Goal: Task Accomplishment & Management: Manage account settings

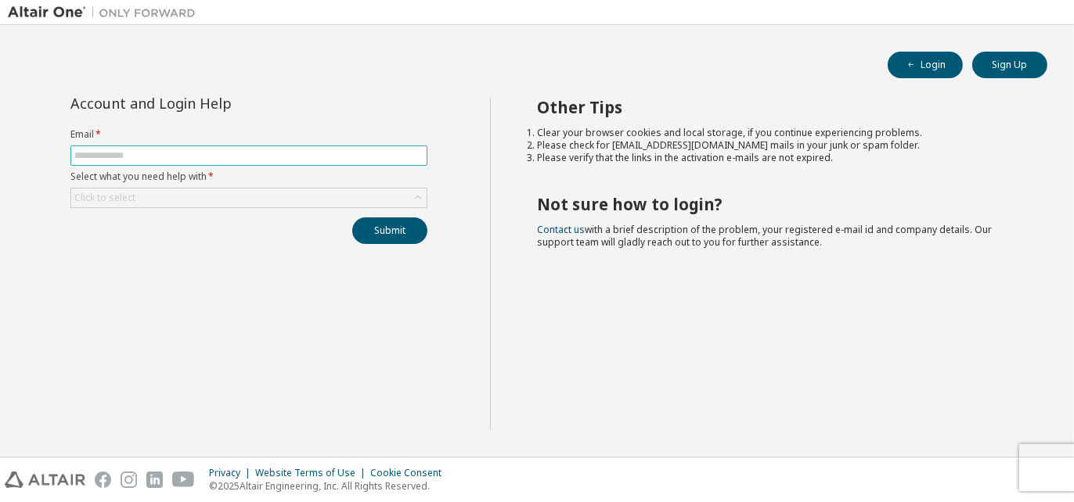
click at [244, 151] on input "text" at bounding box center [248, 155] width 349 height 13
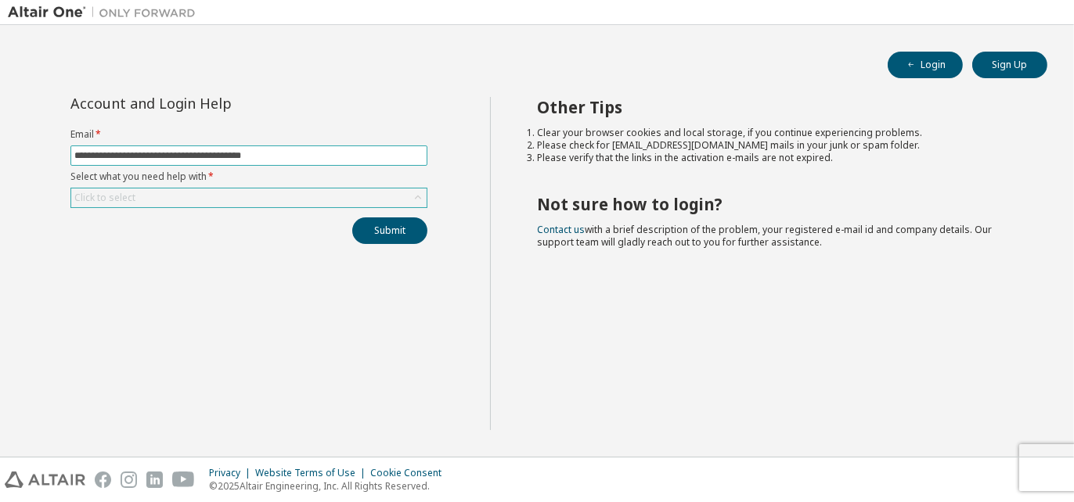
type input "**********"
click at [214, 190] on div "Click to select" at bounding box center [248, 198] width 355 height 19
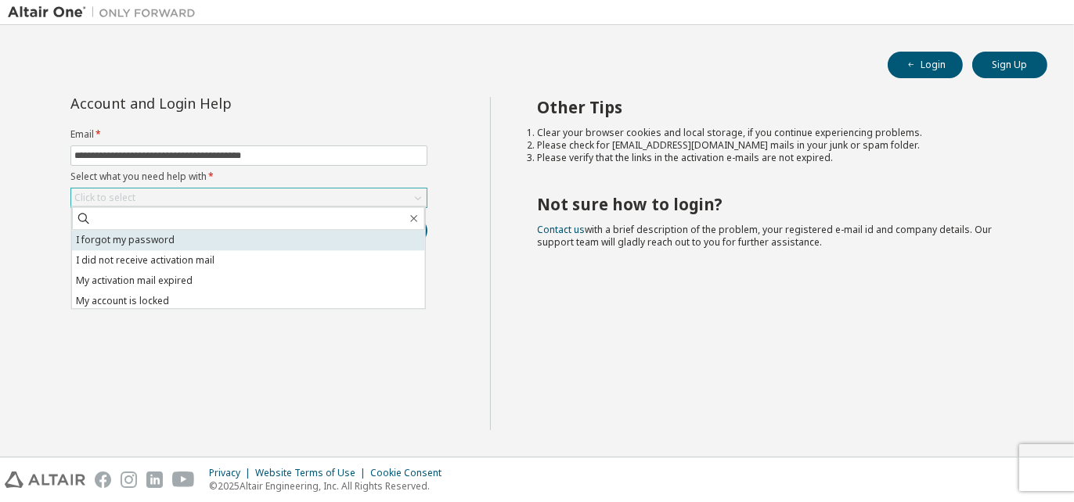
click at [154, 232] on li "I forgot my password" at bounding box center [248, 240] width 353 height 20
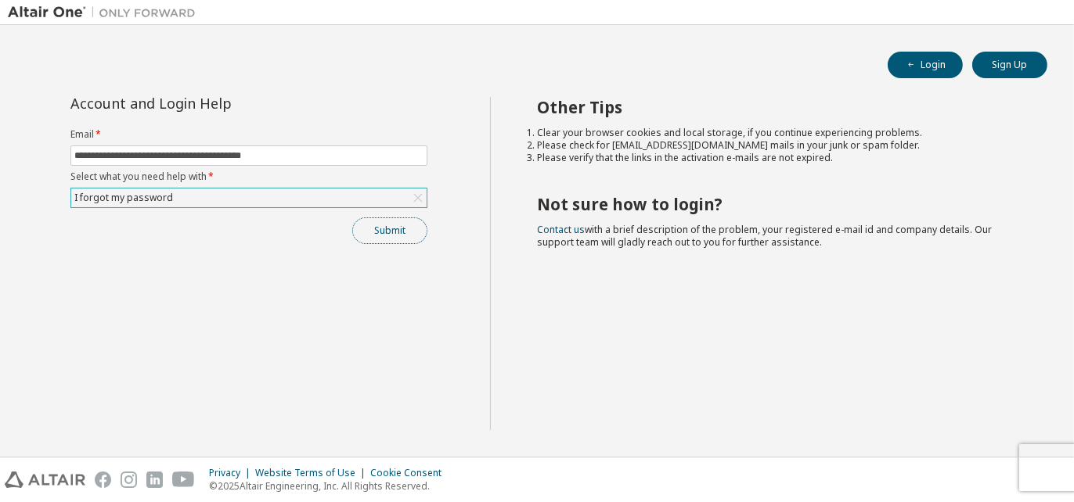
click at [375, 229] on button "Submit" at bounding box center [389, 231] width 75 height 27
click at [391, 229] on button "Submit" at bounding box center [389, 231] width 75 height 27
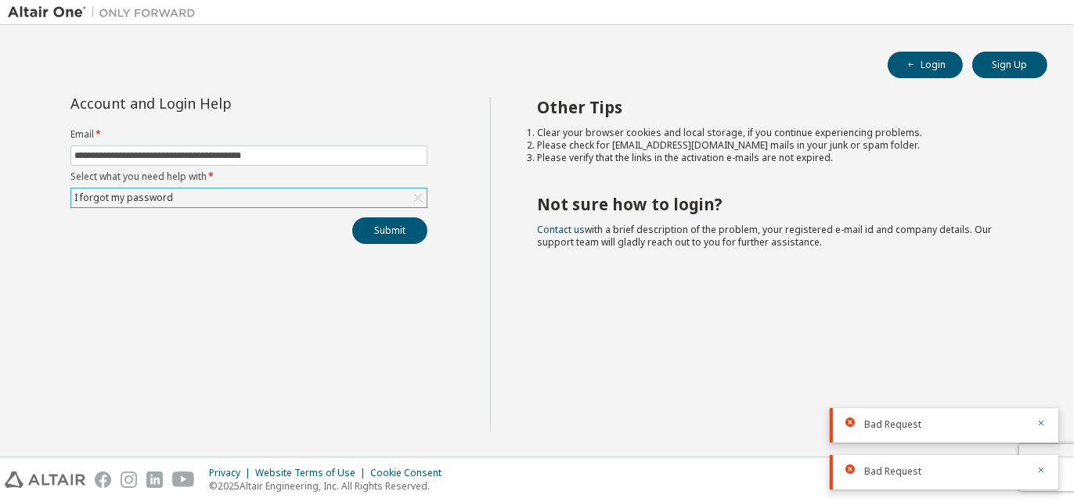
click at [244, 200] on div "I forgot my password" at bounding box center [248, 198] width 355 height 19
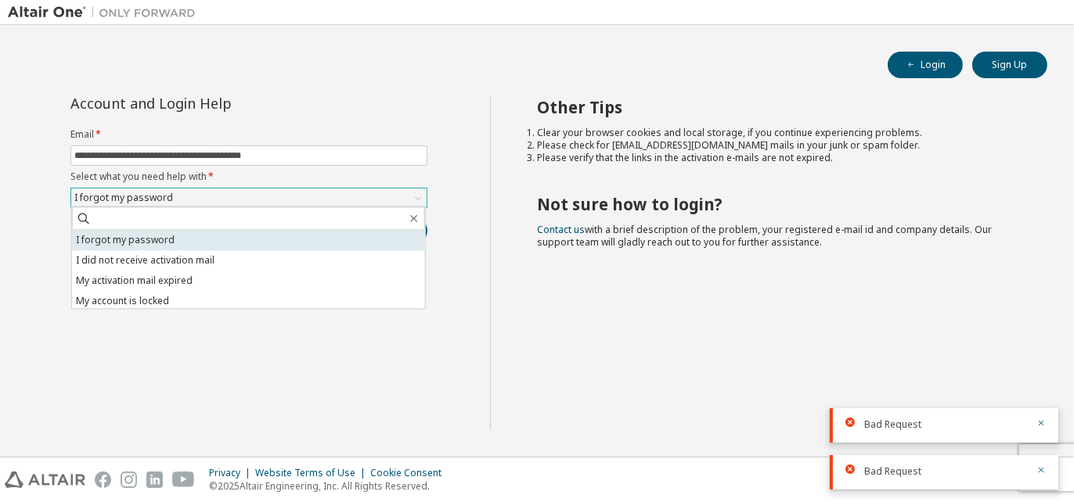
click at [178, 236] on li "I forgot my password" at bounding box center [248, 240] width 353 height 20
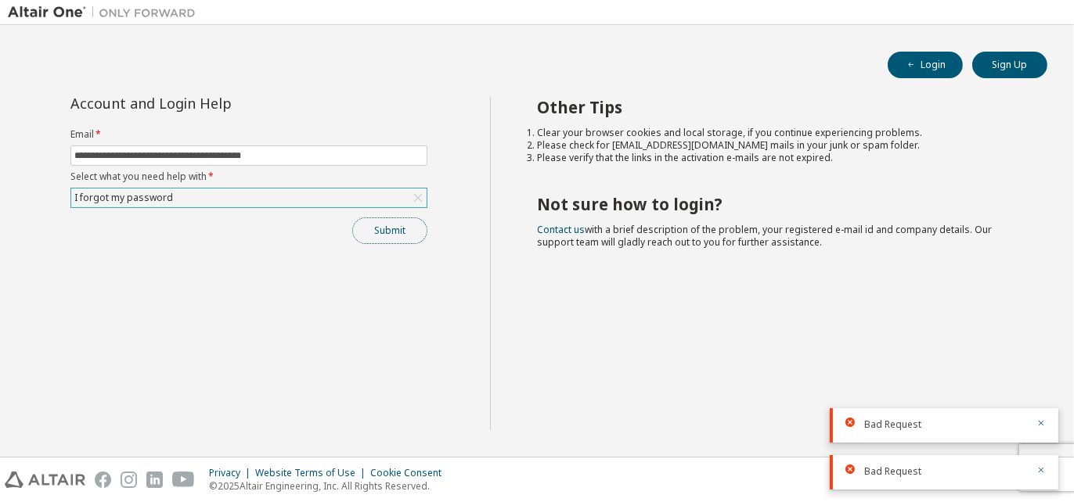
click at [383, 220] on button "Submit" at bounding box center [389, 231] width 75 height 27
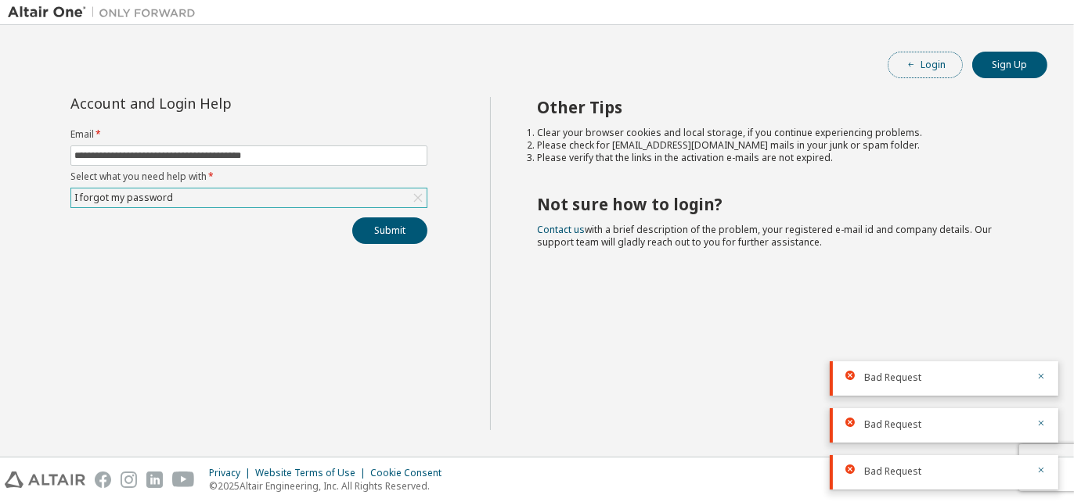
click at [906, 63] on icon "button" at bounding box center [910, 64] width 9 height 9
